Goal: Information Seeking & Learning: Check status

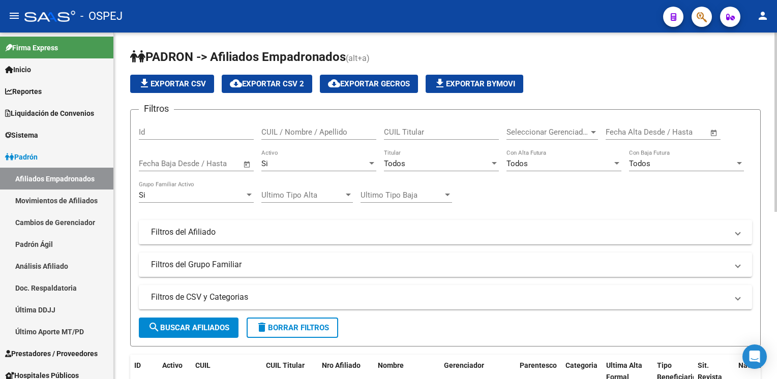
click at [232, 229] on mat-panel-title "Filtros del Afiliado" at bounding box center [439, 232] width 576 height 11
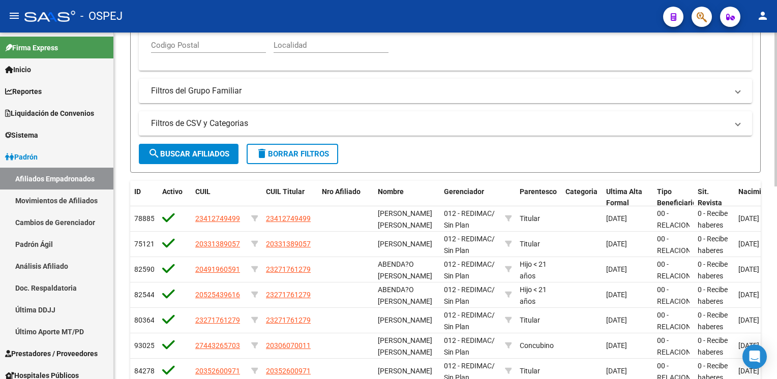
scroll to position [305, 0]
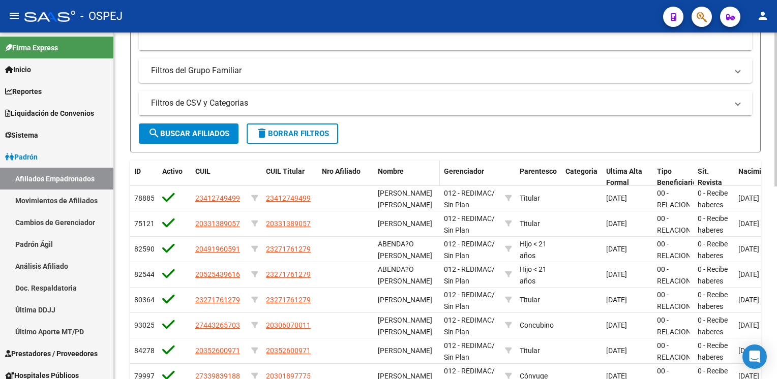
click at [400, 169] on span "Nombre" at bounding box center [391, 171] width 26 height 8
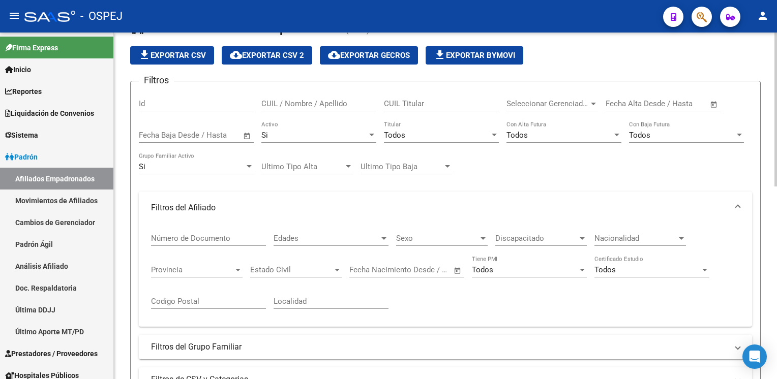
scroll to position [51, 0]
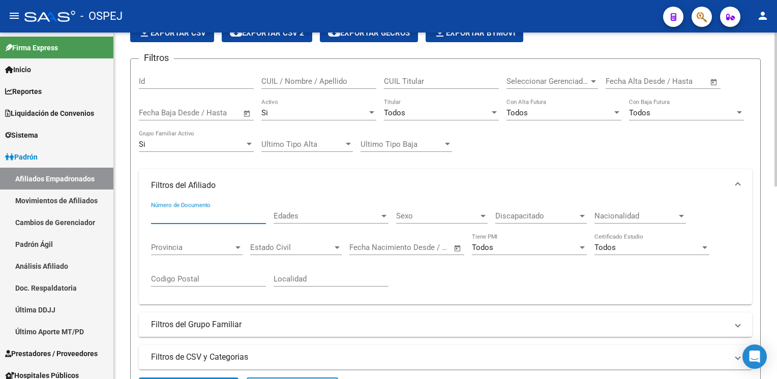
paste input "27376000341"
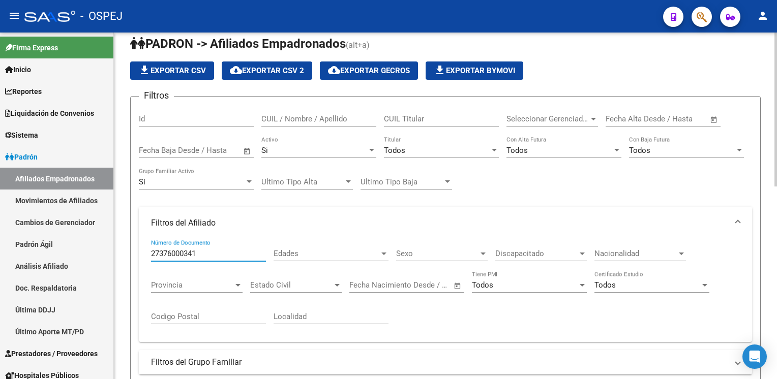
scroll to position [0, 0]
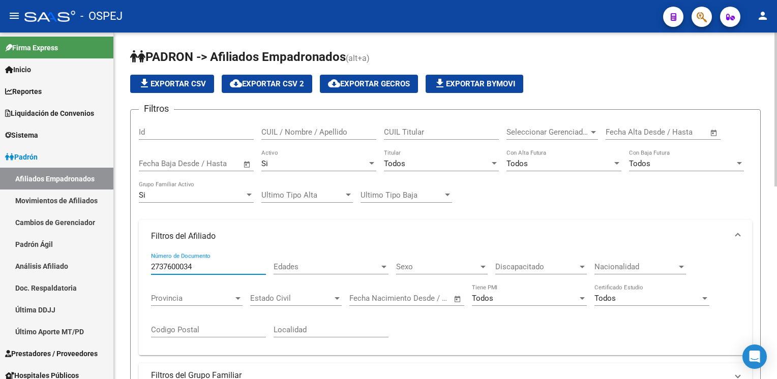
click at [159, 263] on input "2737600034" at bounding box center [208, 266] width 115 height 9
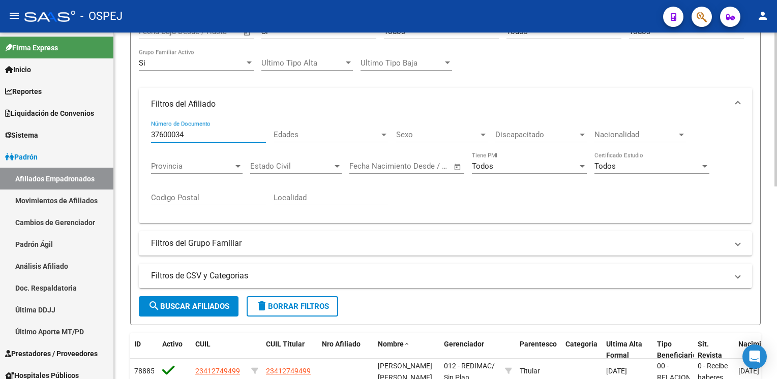
scroll to position [152, 0]
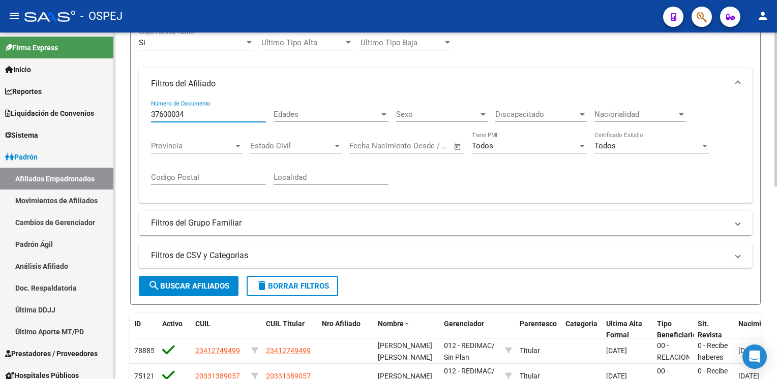
type input "37600034"
click at [201, 284] on span "search Buscar Afiliados" at bounding box center [188, 286] width 81 height 9
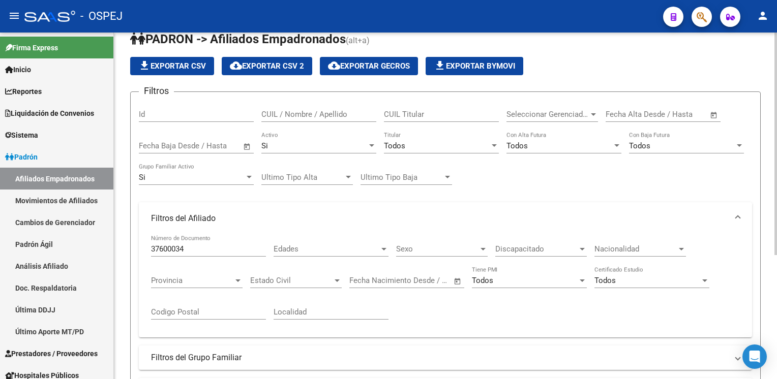
scroll to position [0, 0]
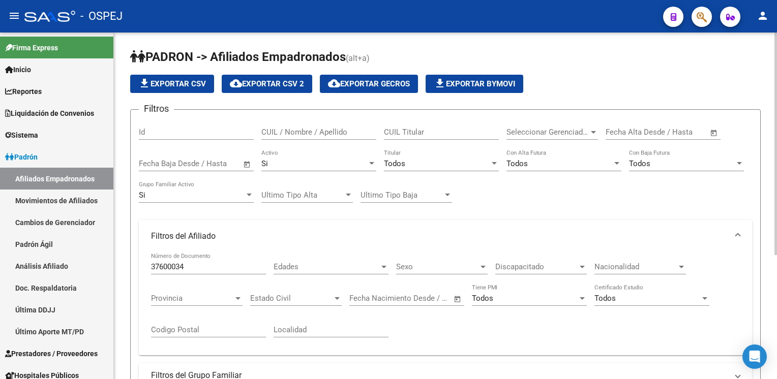
click at [368, 266] on span "Edades" at bounding box center [326, 266] width 106 height 9
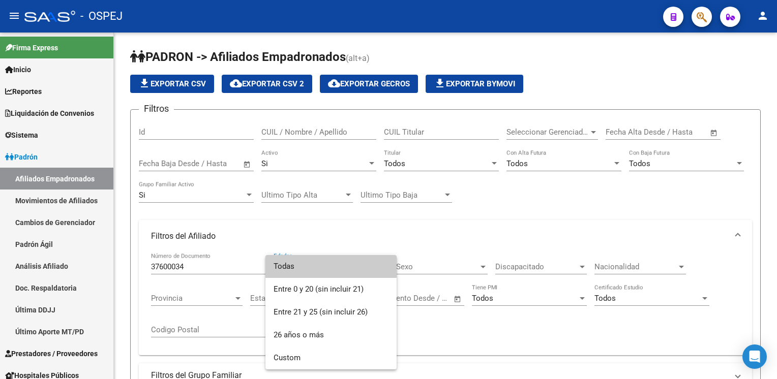
click at [394, 242] on div at bounding box center [388, 189] width 777 height 379
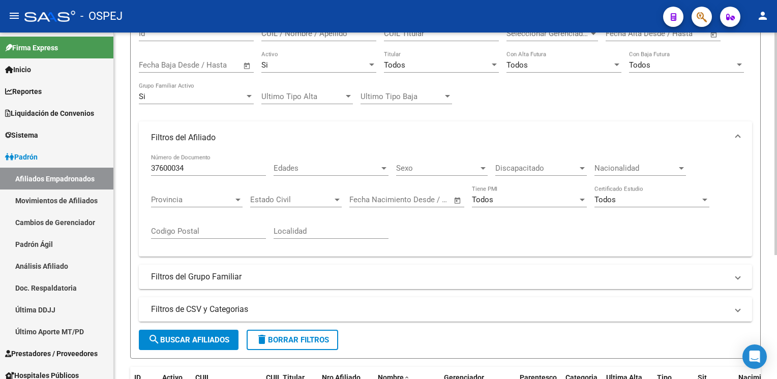
scroll to position [102, 0]
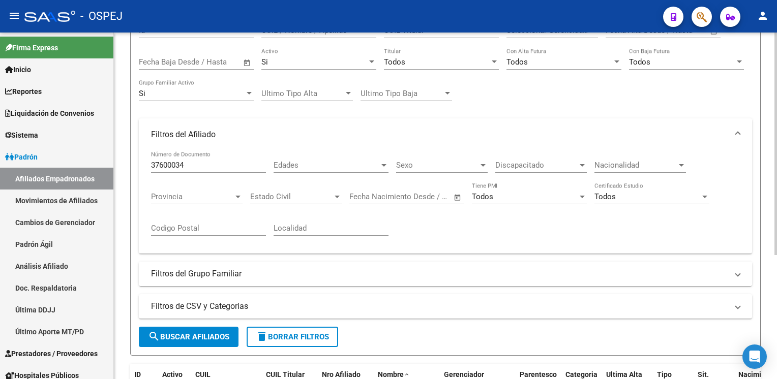
click at [326, 276] on mat-panel-title "Filtros del Grupo Familiar" at bounding box center [439, 273] width 576 height 11
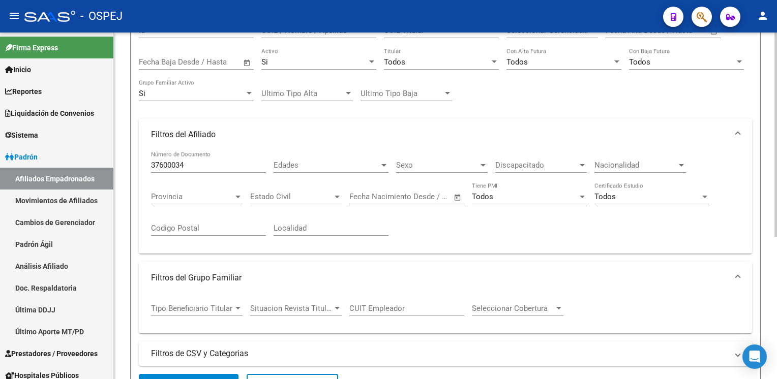
click at [738, 274] on span at bounding box center [737, 277] width 4 height 11
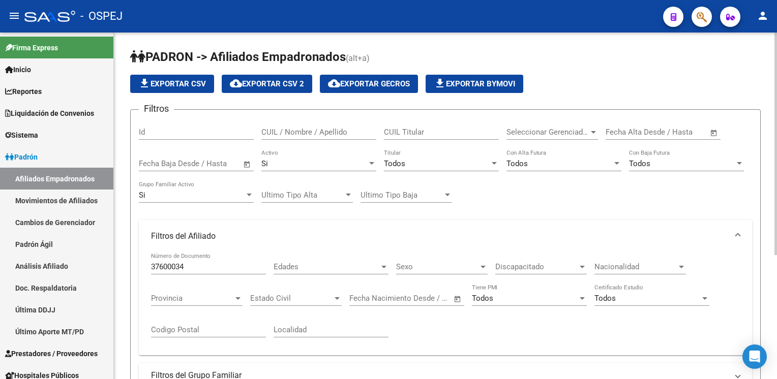
scroll to position [193, 0]
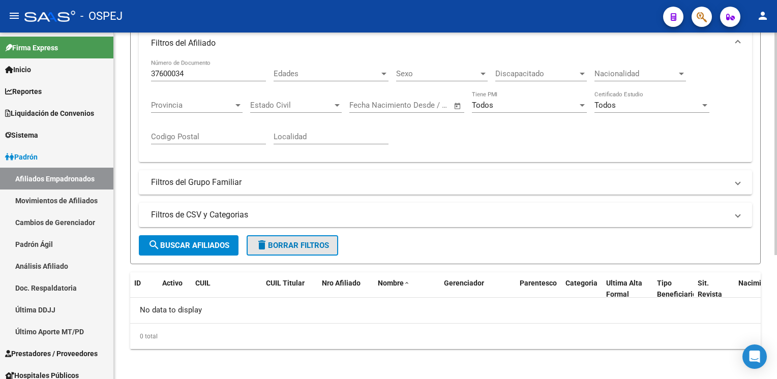
click at [318, 244] on span "delete Borrar Filtros" at bounding box center [292, 245] width 73 height 9
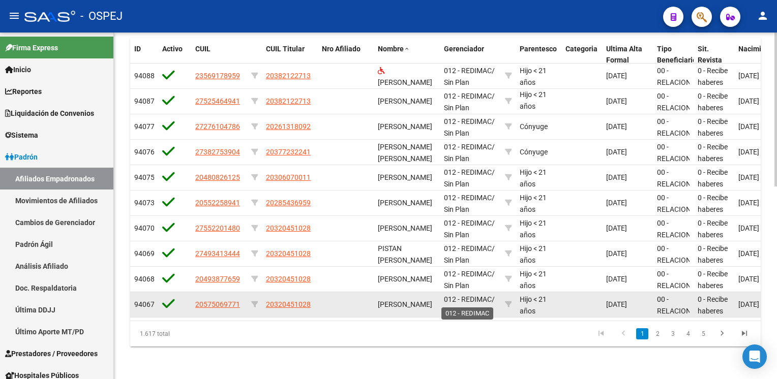
scroll to position [230, 0]
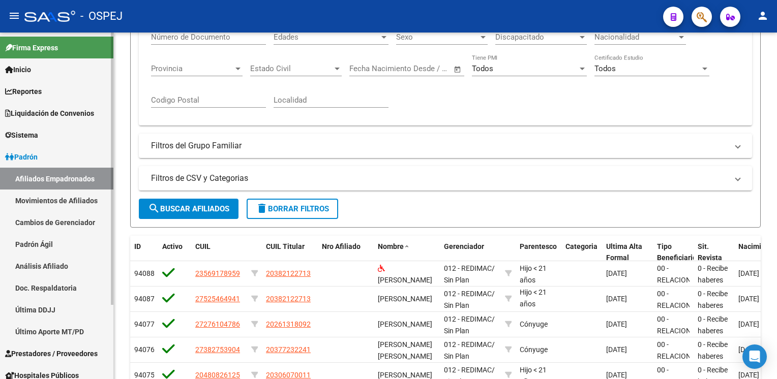
click at [44, 238] on link "Padrón Ágil" at bounding box center [56, 244] width 113 height 22
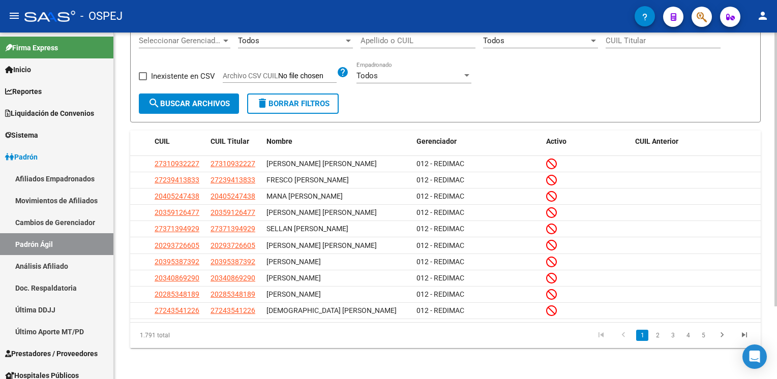
scroll to position [91, 0]
click at [657, 334] on link "2" at bounding box center [657, 335] width 12 height 11
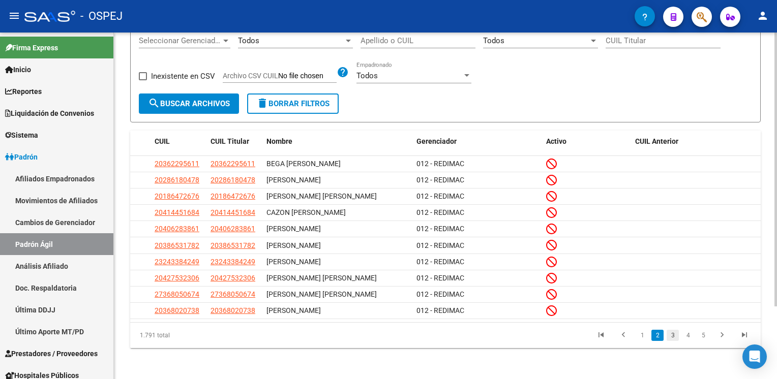
click at [668, 336] on link "3" at bounding box center [672, 335] width 12 height 11
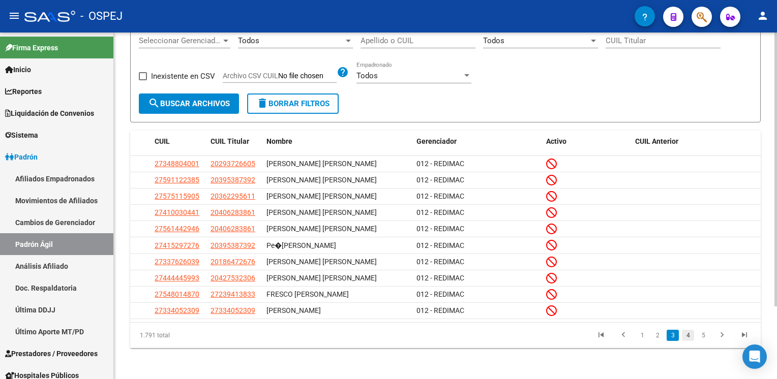
click at [686, 334] on link "4" at bounding box center [688, 335] width 12 height 11
click at [689, 341] on link "5" at bounding box center [688, 335] width 12 height 11
click at [682, 332] on link "6" at bounding box center [688, 335] width 12 height 11
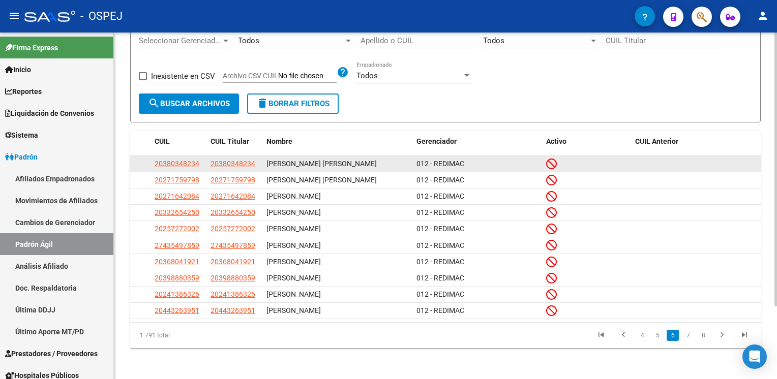
click at [553, 161] on icon at bounding box center [551, 163] width 11 height 11
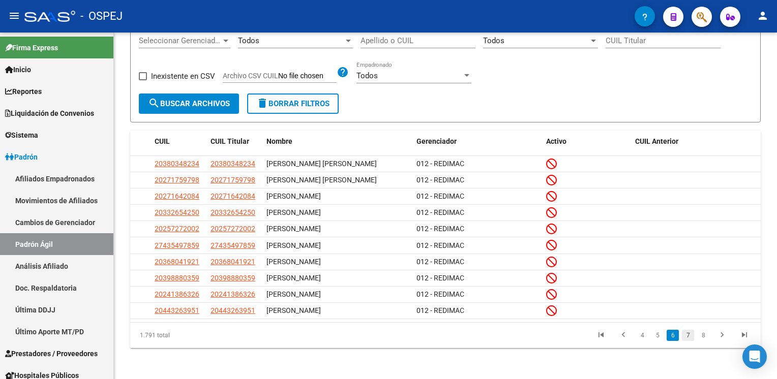
click at [691, 336] on link "7" at bounding box center [688, 335] width 12 height 11
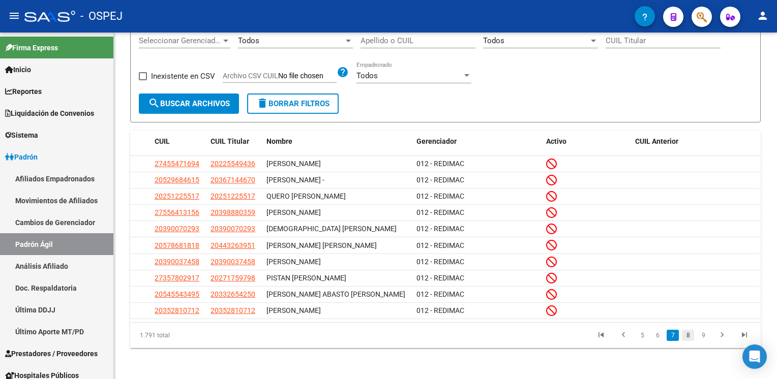
click at [691, 335] on link "8" at bounding box center [688, 335] width 12 height 11
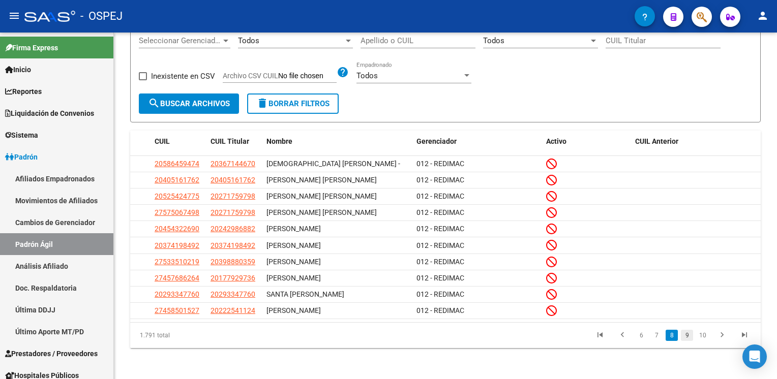
click at [691, 334] on link "9" at bounding box center [687, 335] width 12 height 11
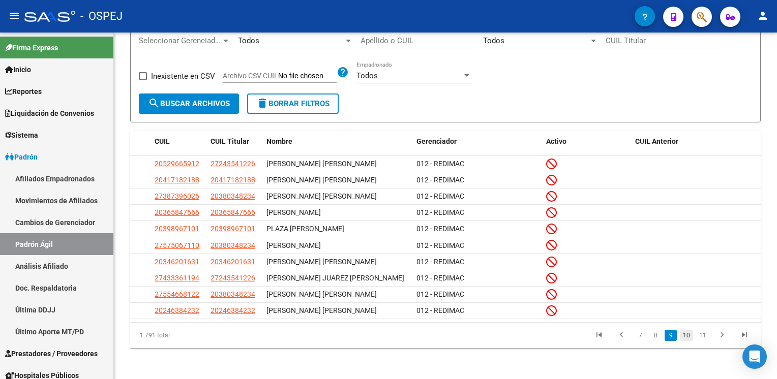
click at [687, 340] on link "10" at bounding box center [686, 335] width 13 height 11
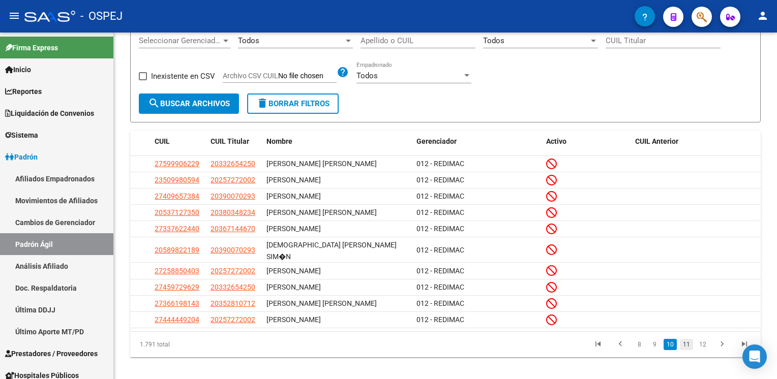
click at [684, 339] on link "11" at bounding box center [686, 344] width 13 height 11
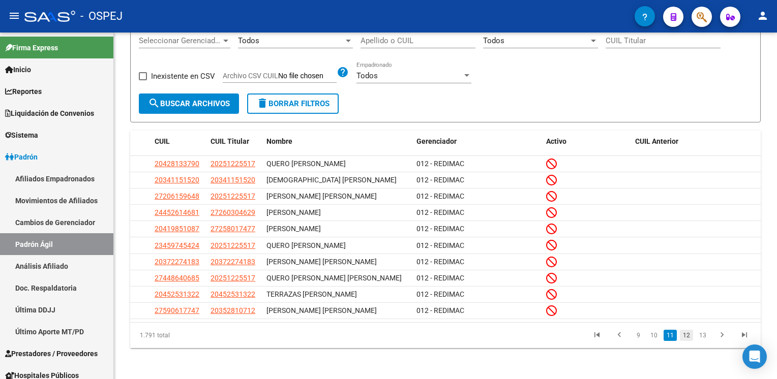
click at [689, 341] on link "12" at bounding box center [686, 335] width 13 height 11
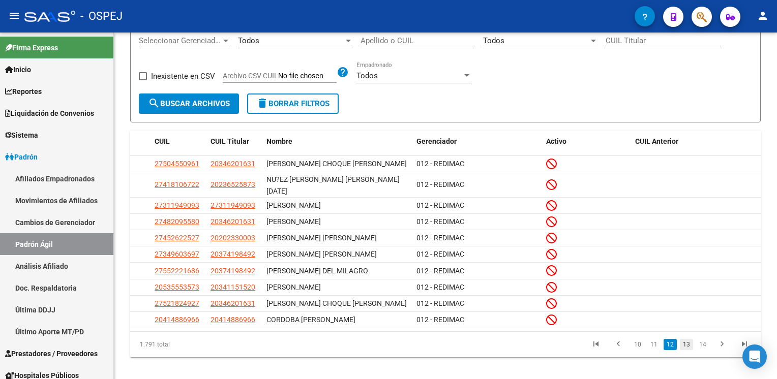
click at [688, 339] on link "13" at bounding box center [686, 344] width 13 height 11
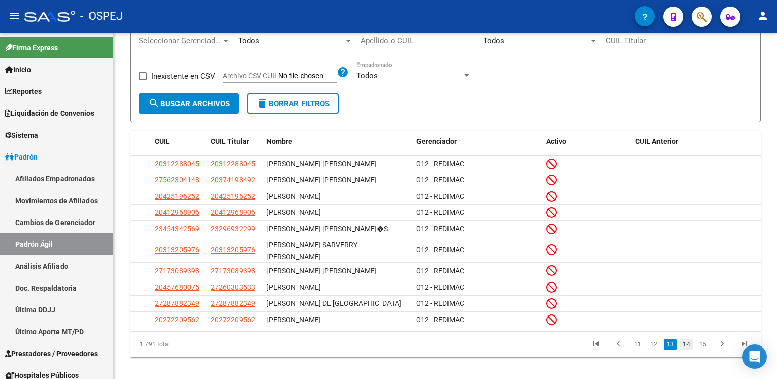
click at [689, 339] on link "14" at bounding box center [686, 344] width 13 height 11
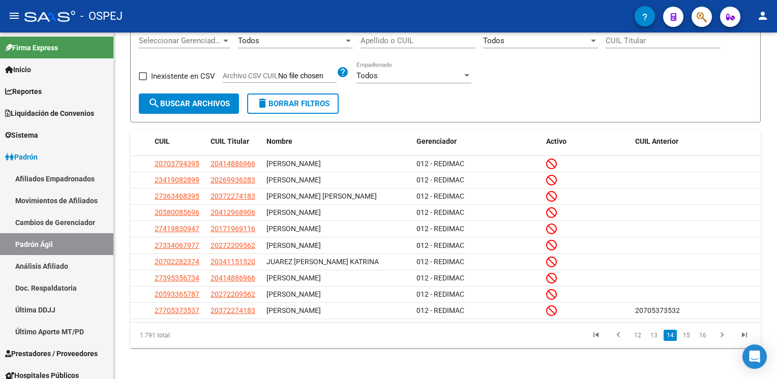
click at [689, 335] on link "15" at bounding box center [686, 335] width 13 height 11
click at [689, 335] on link "16" at bounding box center [686, 335] width 13 height 11
click at [689, 335] on link "17" at bounding box center [686, 335] width 13 height 11
click at [689, 335] on link "18" at bounding box center [686, 335] width 13 height 11
click at [687, 334] on link "19" at bounding box center [686, 335] width 13 height 11
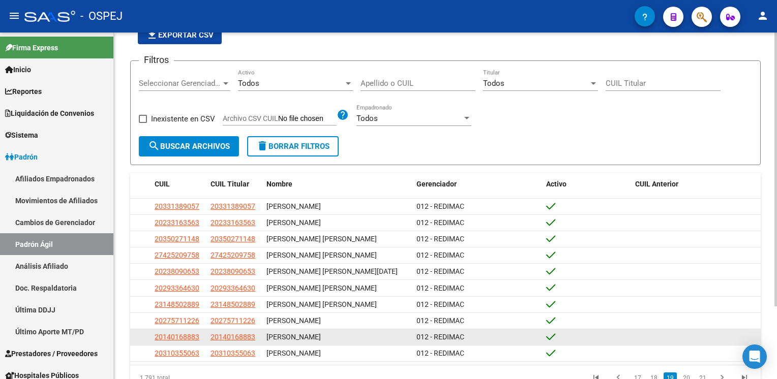
scroll to position [0, 0]
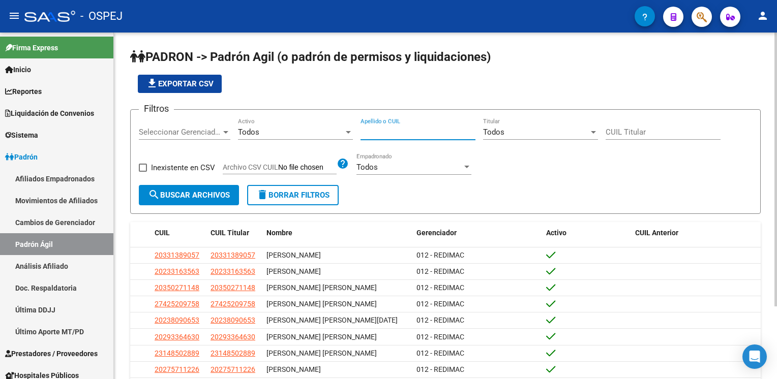
paste input "27376000341"
type input "27376000341"
click at [342, 130] on div "Todos" at bounding box center [291, 132] width 106 height 9
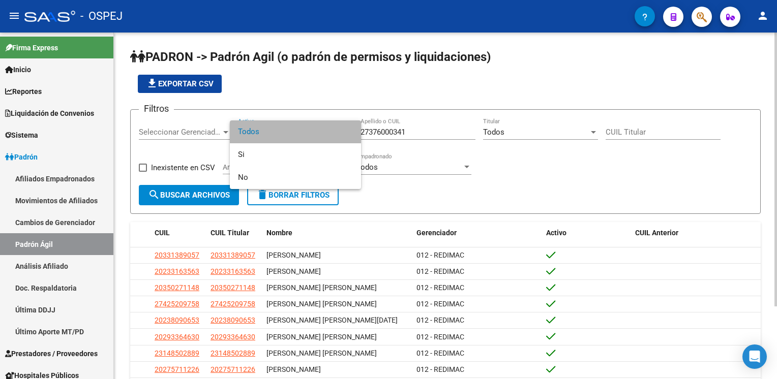
click at [342, 130] on span "Todos" at bounding box center [295, 131] width 115 height 23
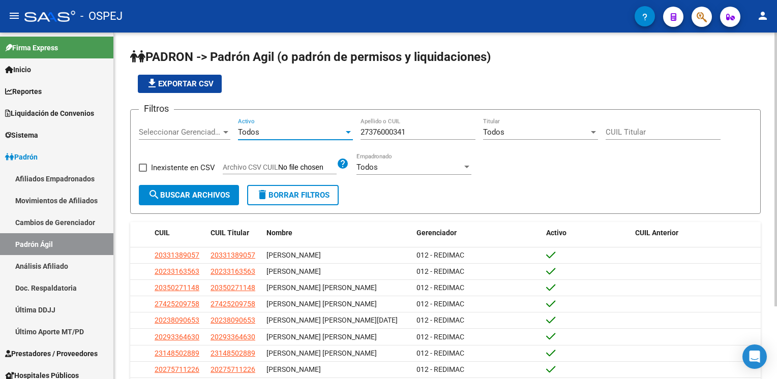
click at [202, 191] on span "search Buscar Archivos" at bounding box center [189, 195] width 82 height 9
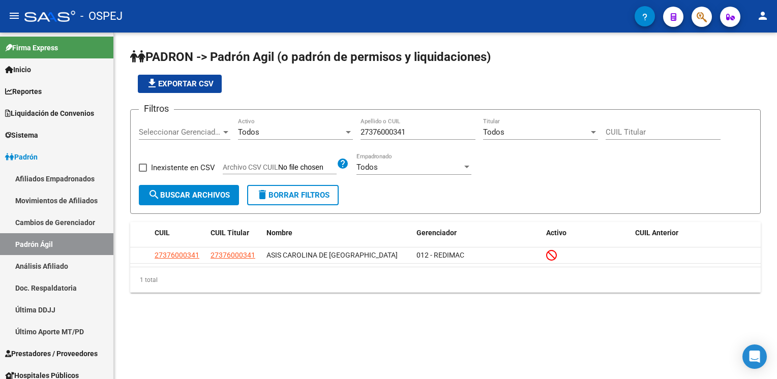
click at [698, 305] on div "PADRON -> Padrón Agil ([PERSON_NAME] de permisos y liquidaciones) file_download…" at bounding box center [445, 179] width 663 height 293
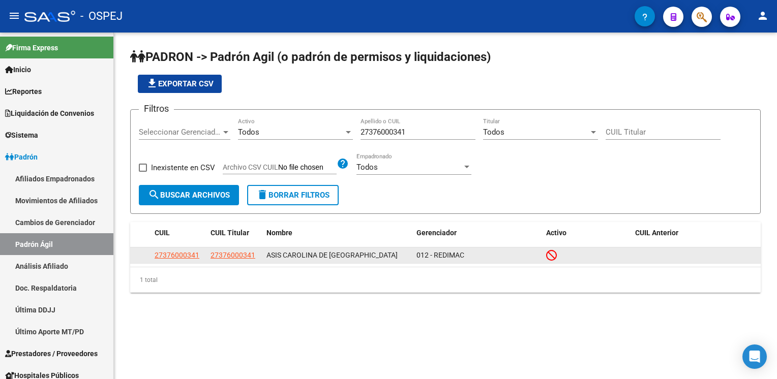
click at [547, 255] on icon at bounding box center [551, 255] width 11 height 11
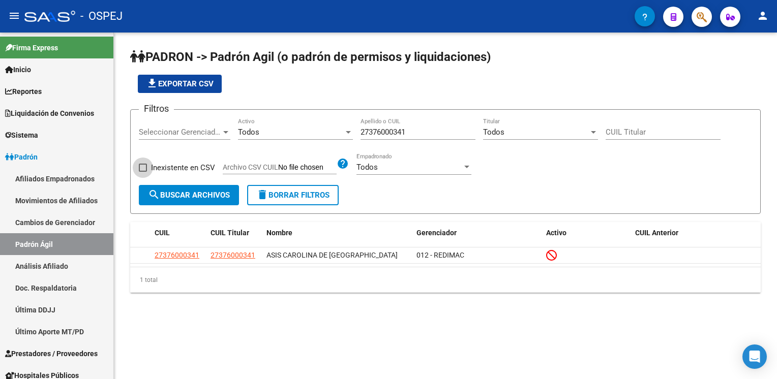
click at [144, 166] on span at bounding box center [143, 168] width 8 height 8
click at [143, 172] on input "Inexistente en CSV" at bounding box center [142, 172] width 1 height 1
click at [203, 193] on span "search Buscar Archivos" at bounding box center [189, 195] width 82 height 9
click at [148, 167] on label "Inexistente en CSV" at bounding box center [177, 168] width 76 height 12
click at [143, 172] on input "Inexistente en CSV" at bounding box center [142, 172] width 1 height 1
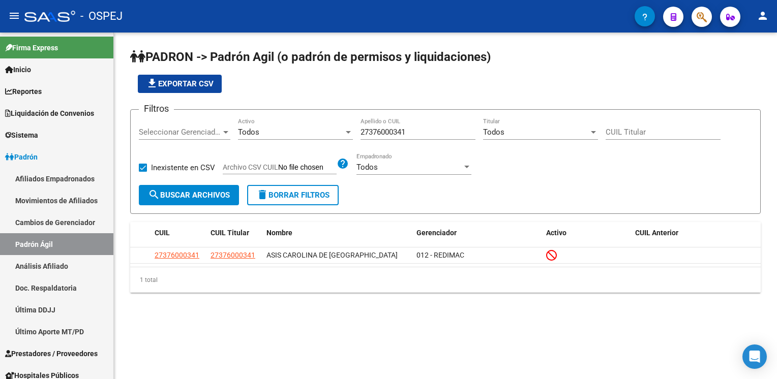
checkbox input "false"
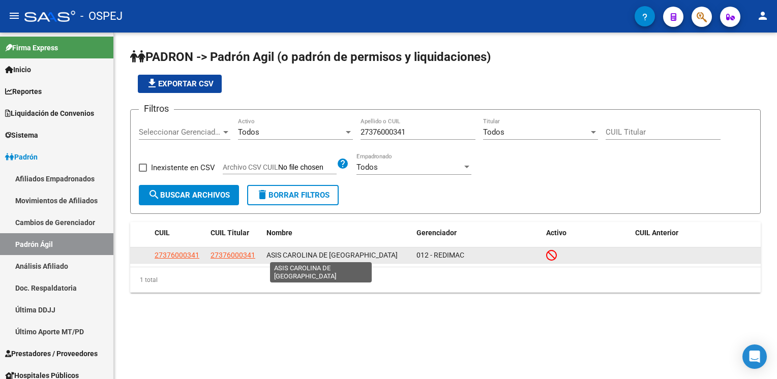
click at [305, 253] on span "ASIS CAROLINA DE [GEOGRAPHIC_DATA]" at bounding box center [331, 255] width 131 height 8
click at [284, 255] on span "ASIS CAROLINA DE [GEOGRAPHIC_DATA]" at bounding box center [331, 255] width 131 height 8
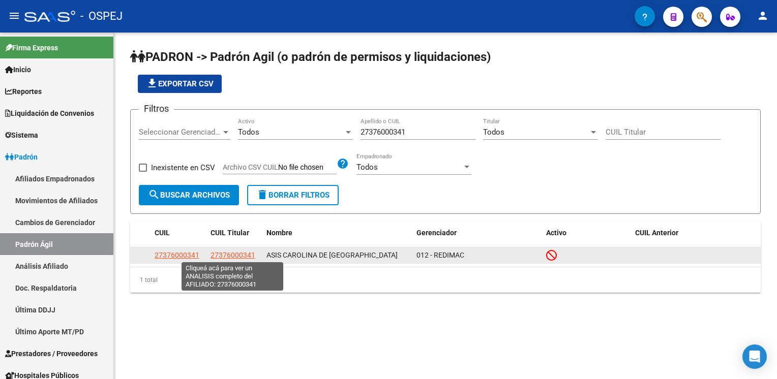
click at [232, 251] on span "27376000341" at bounding box center [232, 255] width 45 height 8
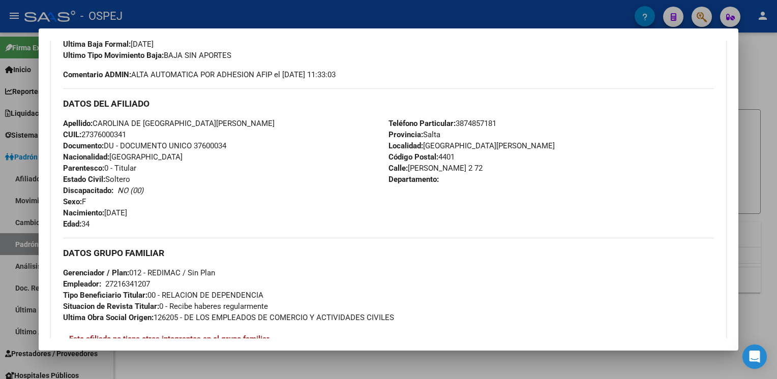
scroll to position [164, 0]
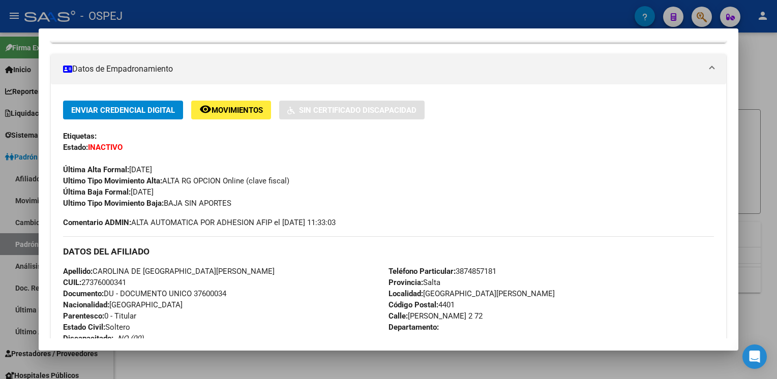
click at [235, 109] on span "Movimientos" at bounding box center [236, 110] width 51 height 9
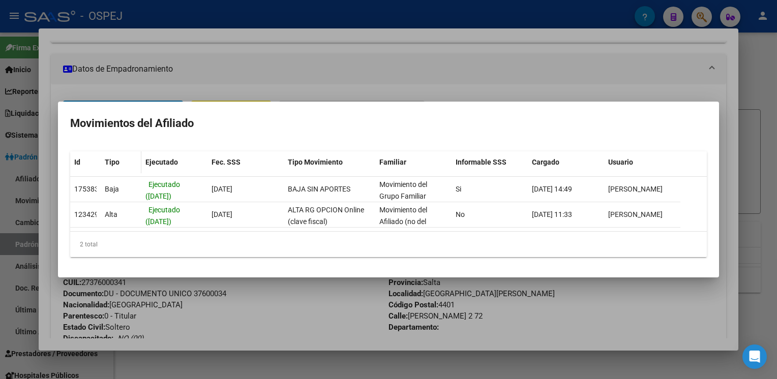
click at [103, 156] on datatable-header-cell "Tipo" at bounding box center [121, 162] width 41 height 22
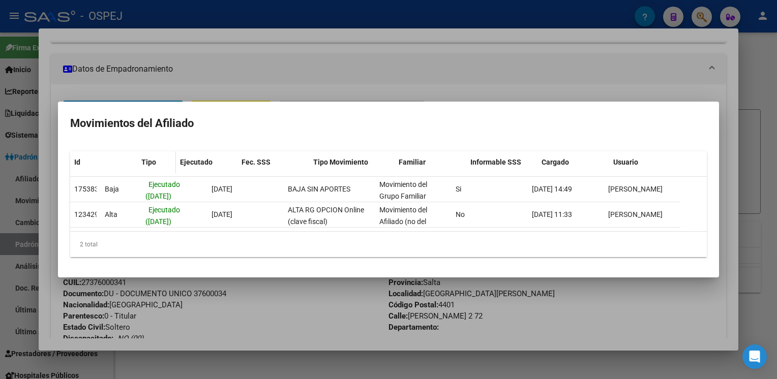
drag, startPoint x: 97, startPoint y: 156, endPoint x: 138, endPoint y: 156, distance: 41.2
click at [138, 156] on div "Id Tipo Ejecutado Fec. SSS Tipo Movimiento Familiar Informable SSS Cargado Usua…" at bounding box center [375, 162] width 610 height 22
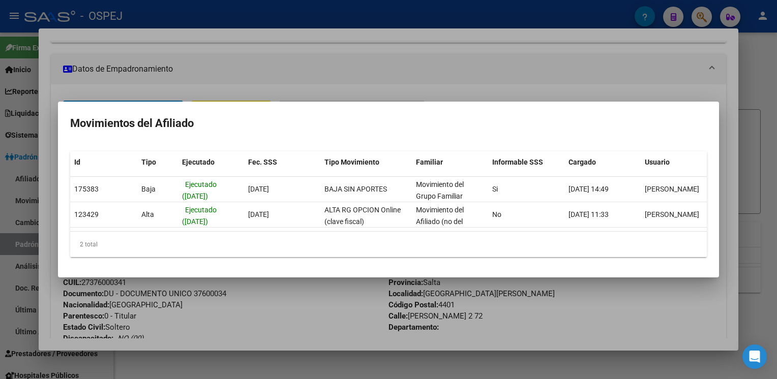
scroll to position [0, 10]
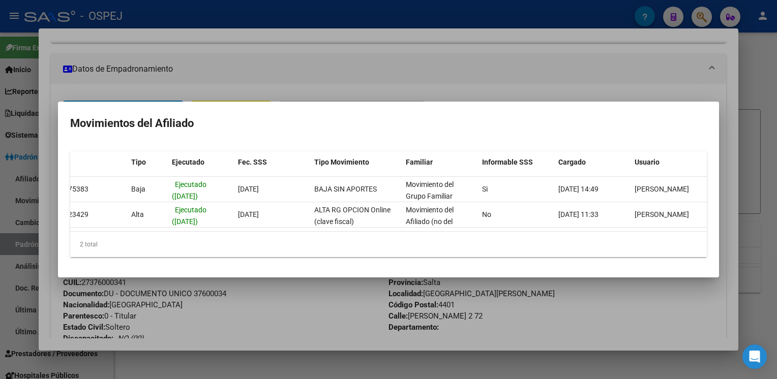
click at [718, 58] on div at bounding box center [388, 189] width 777 height 379
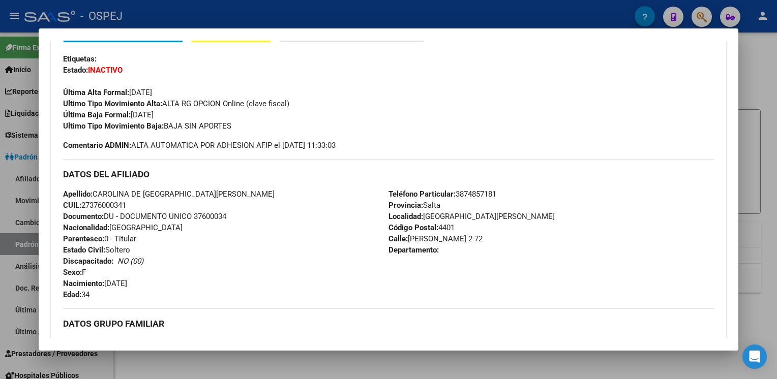
scroll to position [62, 0]
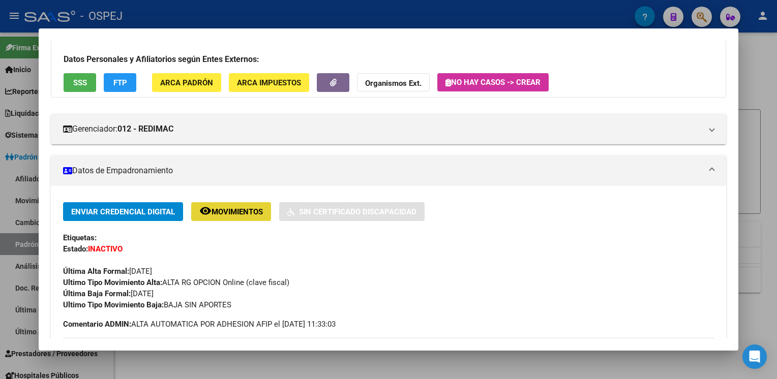
click at [228, 214] on span "Movimientos" at bounding box center [236, 211] width 51 height 9
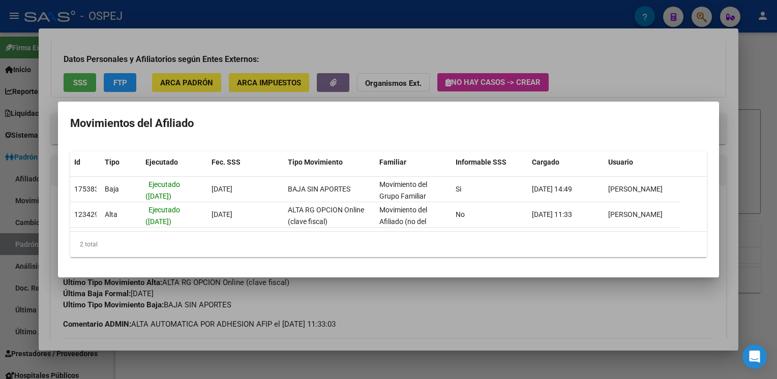
click at [602, 87] on div at bounding box center [388, 189] width 777 height 379
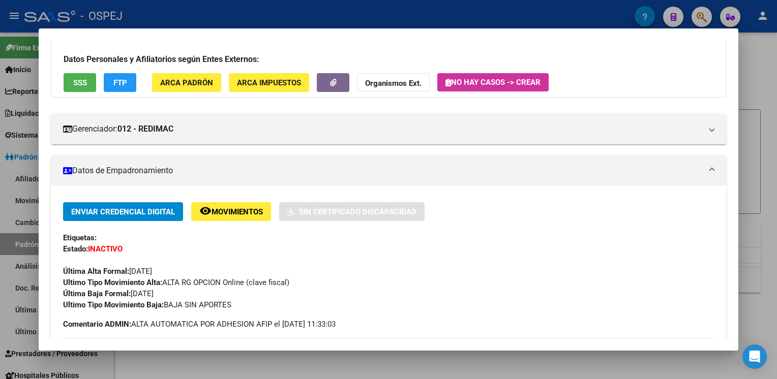
click at [745, 77] on div at bounding box center [388, 189] width 777 height 379
